Goal: Find specific page/section: Find specific page/section

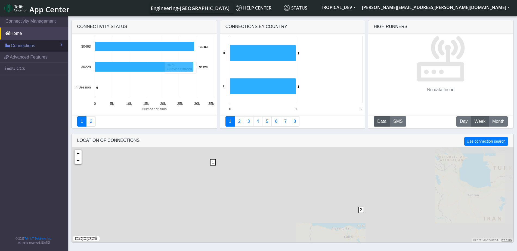
click at [26, 45] on span "Connections" at bounding box center [23, 45] width 24 height 7
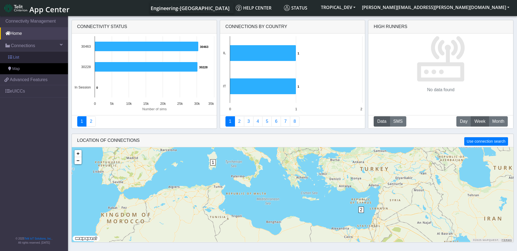
click at [31, 60] on link "List" at bounding box center [34, 57] width 68 height 11
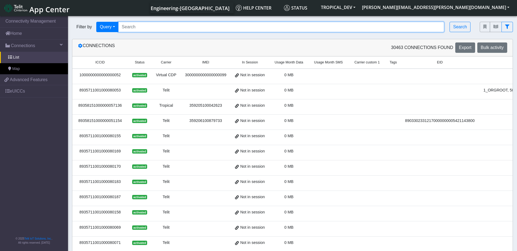
click at [406, 27] on input "Search..." at bounding box center [281, 27] width 326 height 10
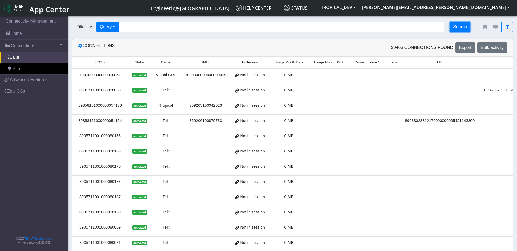
click at [457, 27] on button "Search" at bounding box center [460, 27] width 21 height 10
click at [37, 69] on link "Map" at bounding box center [34, 68] width 68 height 11
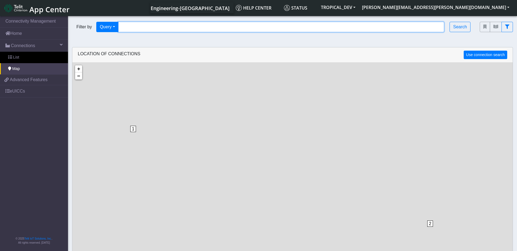
click at [155, 29] on input "Search..." at bounding box center [281, 27] width 326 height 10
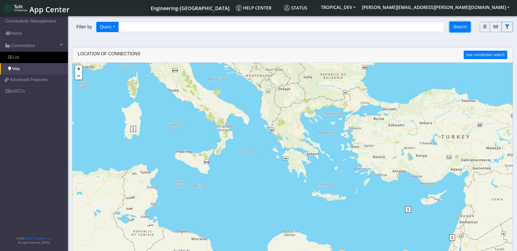
click at [469, 28] on button "Search" at bounding box center [460, 27] width 21 height 10
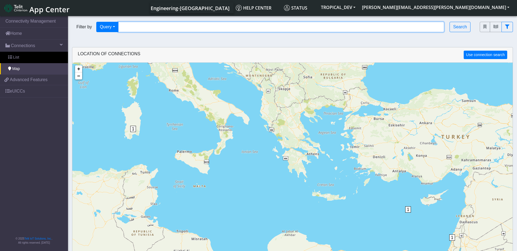
click at [146, 30] on input "Search..." at bounding box center [281, 27] width 326 height 10
